Goal: Task Accomplishment & Management: Manage account settings

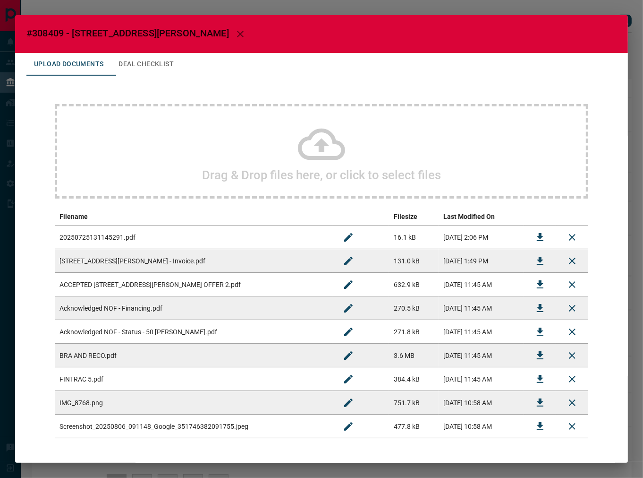
click at [145, 63] on button "Deal Checklist" at bounding box center [146, 64] width 70 height 23
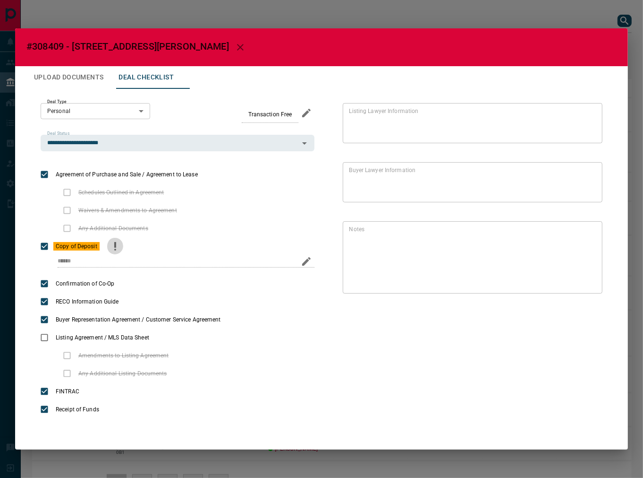
click at [114, 243] on icon "priority" at bounding box center [115, 245] width 2 height 6
click at [93, 76] on button "Upload Documents" at bounding box center [68, 77] width 85 height 23
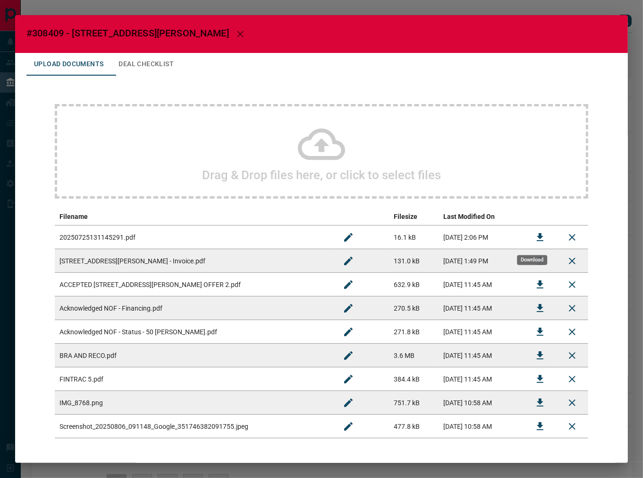
click at [537, 239] on icon "Download" at bounding box center [540, 237] width 7 height 8
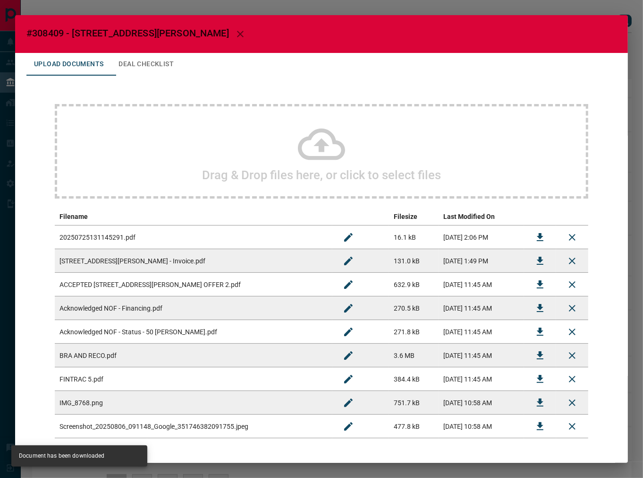
click at [193, 75] on div "Upload Documents Deal Checklist Drag & Drop files here, or click to select file…" at bounding box center [321, 264] width 613 height 423
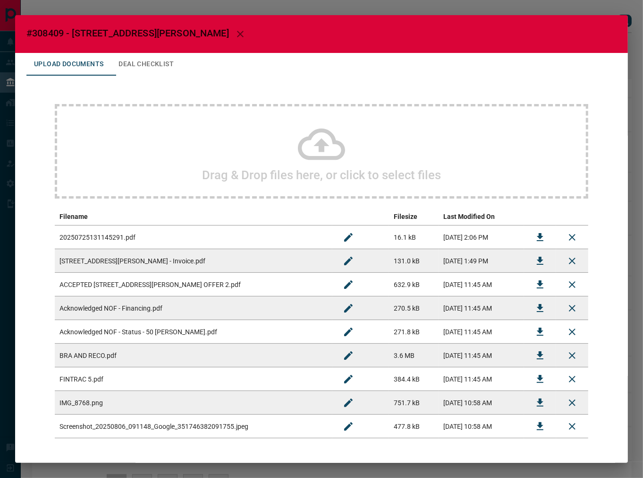
click at [181, 71] on button "Deal Checklist" at bounding box center [146, 64] width 70 height 23
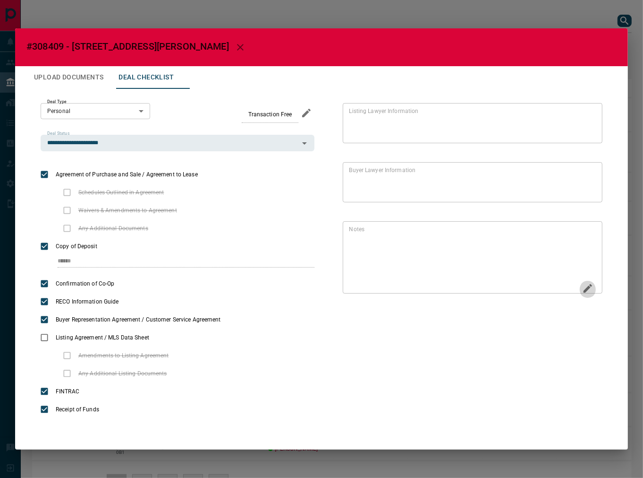
click at [585, 289] on icon "Edit" at bounding box center [587, 287] width 11 height 11
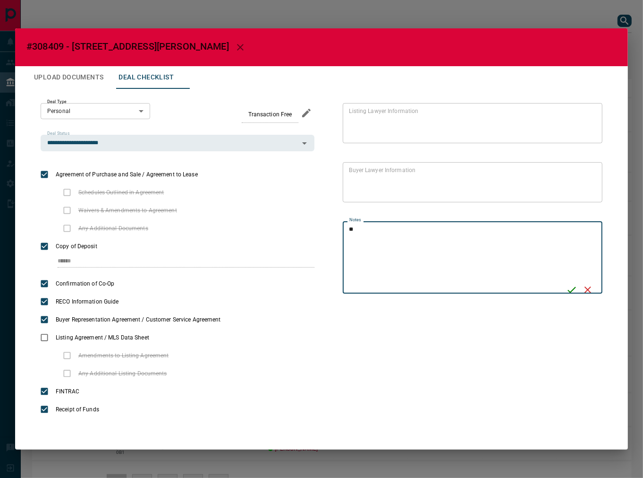
type textarea "*"
type textarea "**********"
click at [570, 296] on button "Save" at bounding box center [572, 289] width 16 height 16
